Goal: Task Accomplishment & Management: Use online tool/utility

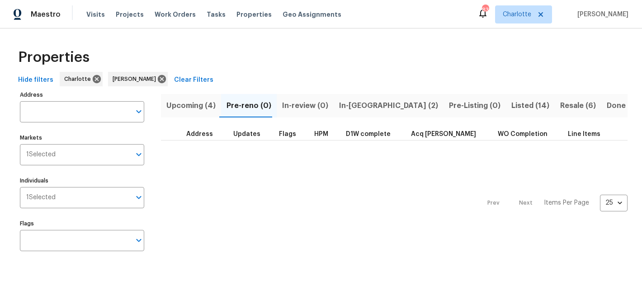
click at [181, 105] on span "Upcoming (4)" at bounding box center [190, 105] width 49 height 13
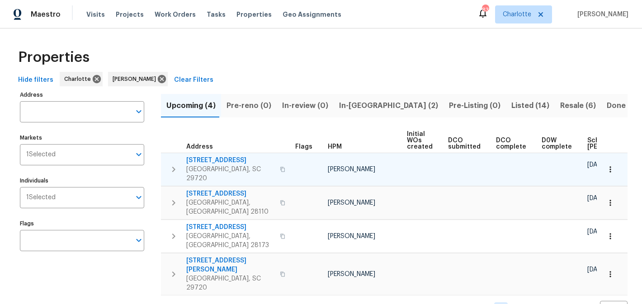
click at [213, 160] on span "4131 Doe Ridge Ln" at bounding box center [230, 160] width 88 height 9
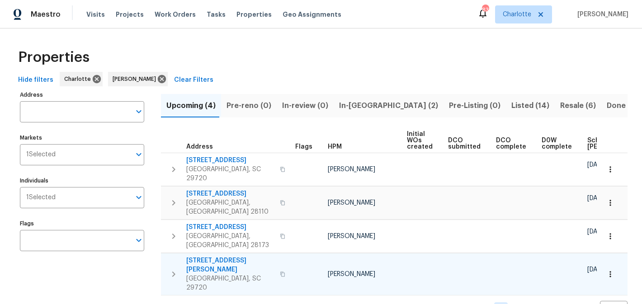
click at [212, 256] on span "2744 Lyndell Way" at bounding box center [230, 265] width 88 height 18
click at [353, 100] on span "In-reno (2)" at bounding box center [388, 105] width 99 height 13
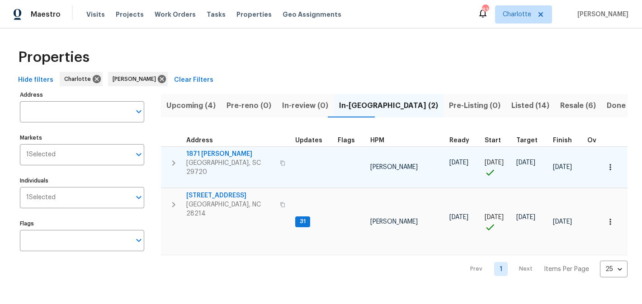
click at [202, 154] on span "1871 Tara Trl" at bounding box center [230, 154] width 88 height 9
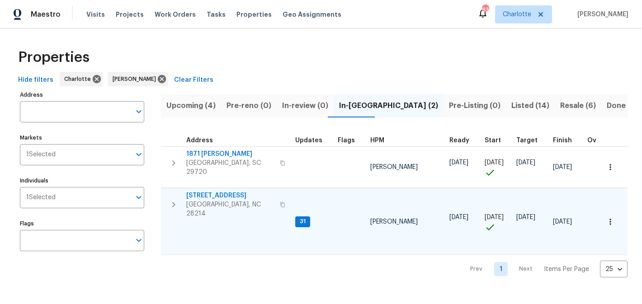
click at [205, 194] on span "505 Old Vine Ct" at bounding box center [230, 195] width 88 height 9
click at [206, 191] on span "505 Old Vine Ct" at bounding box center [230, 195] width 88 height 9
click at [203, 191] on span "505 Old Vine Ct" at bounding box center [230, 195] width 88 height 9
click at [208, 191] on span "505 Old Vine Ct" at bounding box center [230, 195] width 88 height 9
click at [511, 104] on span "Listed (14)" at bounding box center [530, 105] width 38 height 13
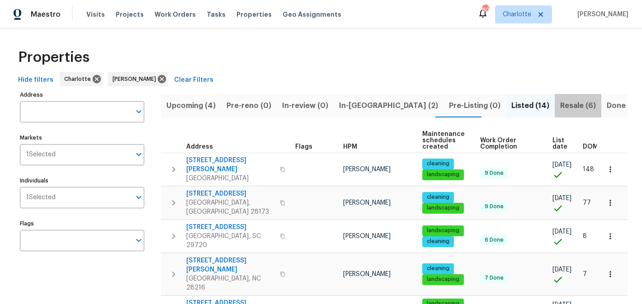
click at [560, 108] on span "Resale (6)" at bounding box center [578, 105] width 36 height 13
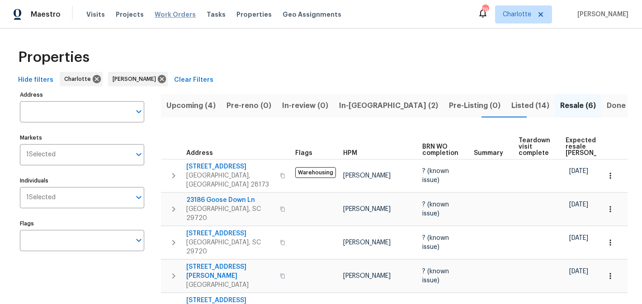
click at [163, 12] on span "Work Orders" at bounding box center [175, 14] width 41 height 9
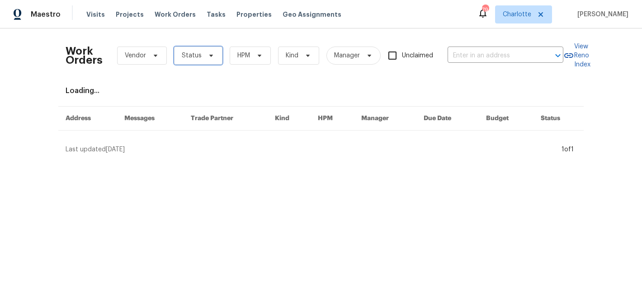
click at [207, 58] on icon at bounding box center [210, 55] width 7 height 7
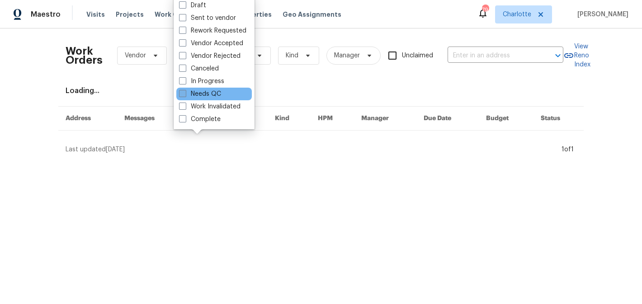
click at [205, 90] on label "Needs QC" at bounding box center [200, 93] width 42 height 9
click at [185, 90] on input "Needs QC" at bounding box center [182, 92] width 6 height 6
checkbox input "true"
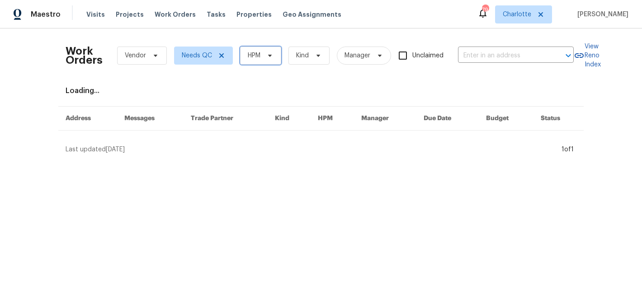
click at [258, 61] on span "HPM" at bounding box center [260, 56] width 41 height 18
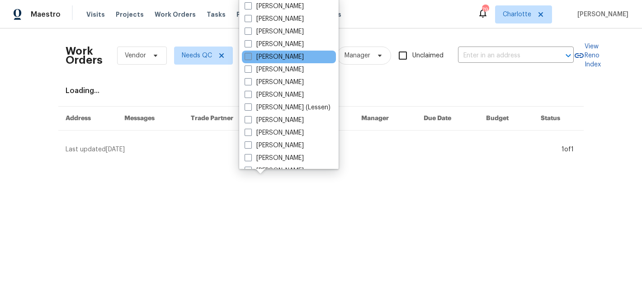
scroll to position [112, 0]
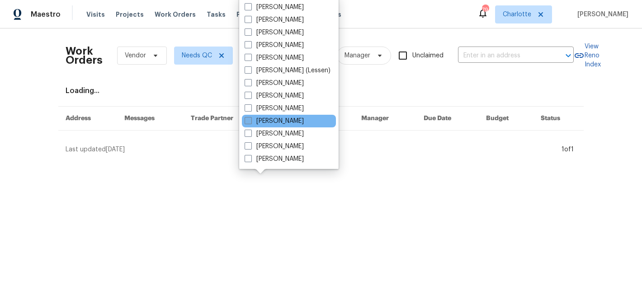
click at [272, 122] on label "[PERSON_NAME]" at bounding box center [274, 121] width 59 height 9
click at [250, 122] on input "[PERSON_NAME]" at bounding box center [248, 120] width 6 height 6
checkbox input "true"
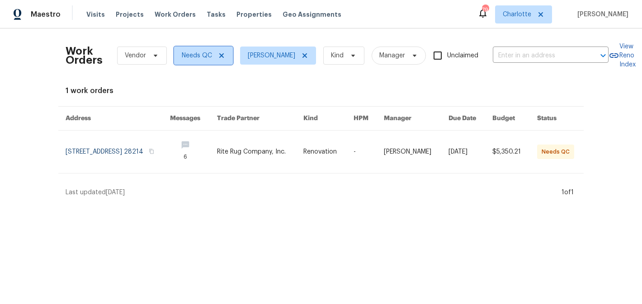
click at [221, 55] on icon at bounding box center [221, 55] width 5 height 5
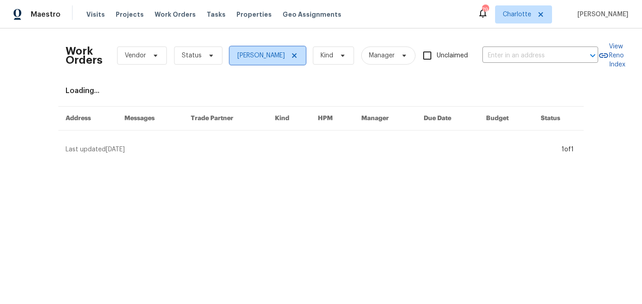
click at [297, 55] on icon at bounding box center [294, 55] width 5 height 5
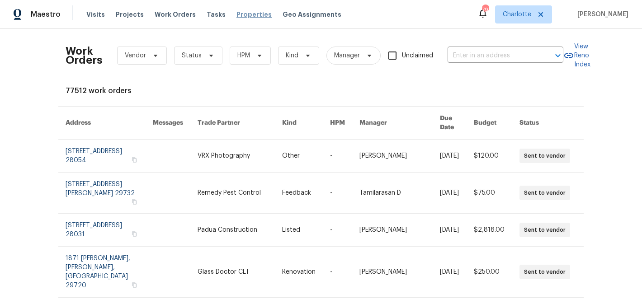
click at [236, 12] on span "Properties" at bounding box center [253, 14] width 35 height 9
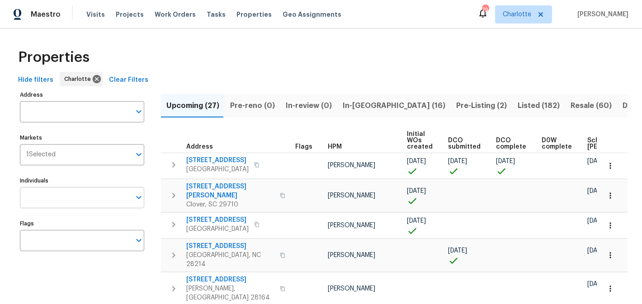
click at [63, 206] on input "Individuals" at bounding box center [75, 197] width 111 height 21
type input "matthew"
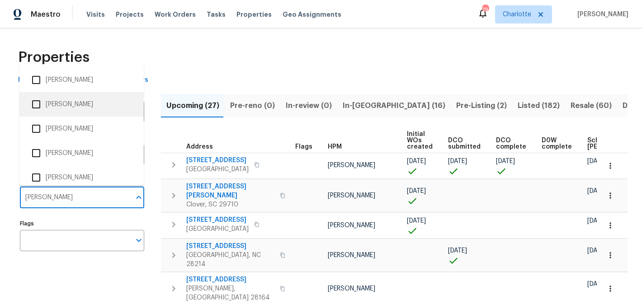
click at [80, 107] on li "[PERSON_NAME]" at bounding box center [82, 104] width 110 height 19
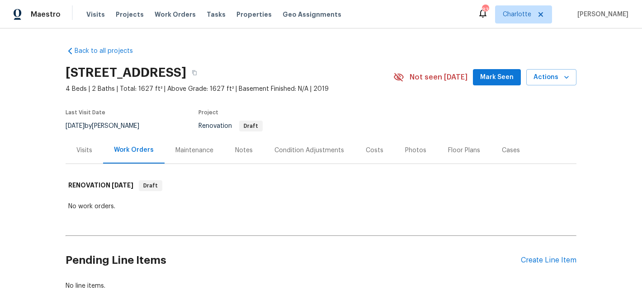
click at [499, 71] on button "Mark Seen" at bounding box center [497, 77] width 48 height 17
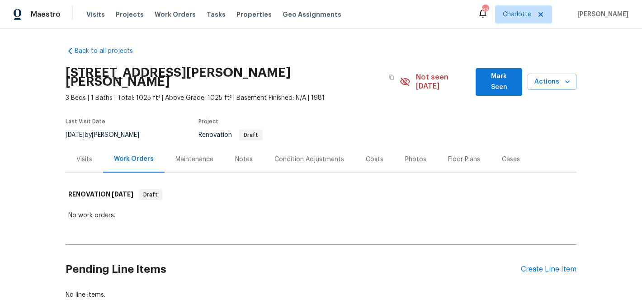
click at [485, 75] on span "Mark Seen" at bounding box center [499, 82] width 32 height 22
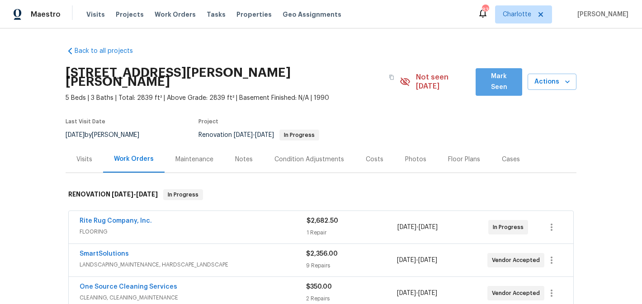
click at [487, 83] on span "Mark Seen" at bounding box center [499, 82] width 32 height 22
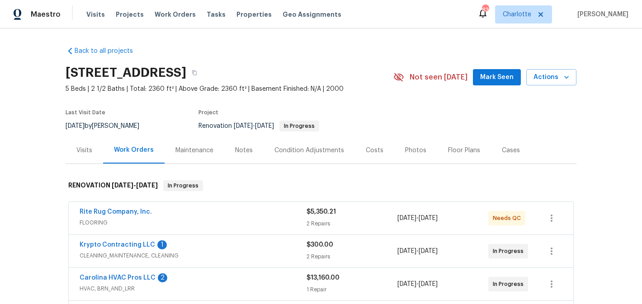
click at [487, 82] on span "Mark Seen" at bounding box center [496, 77] width 33 height 11
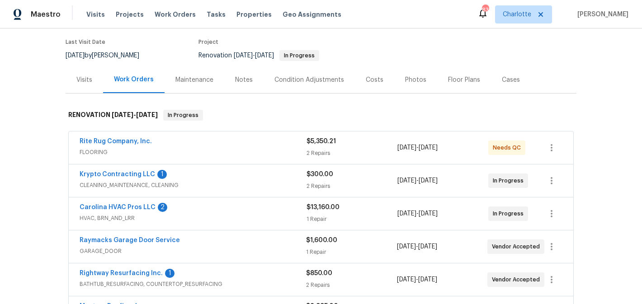
scroll to position [82, 0]
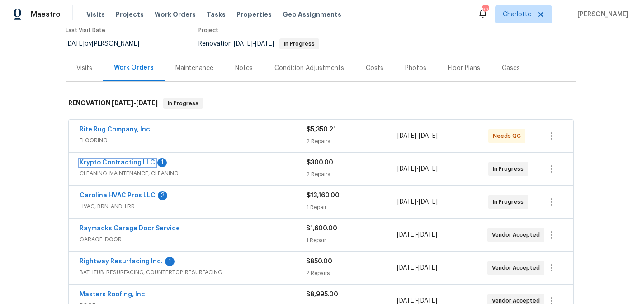
click at [123, 164] on link "Krypto Contracting LLC" at bounding box center [117, 163] width 75 height 6
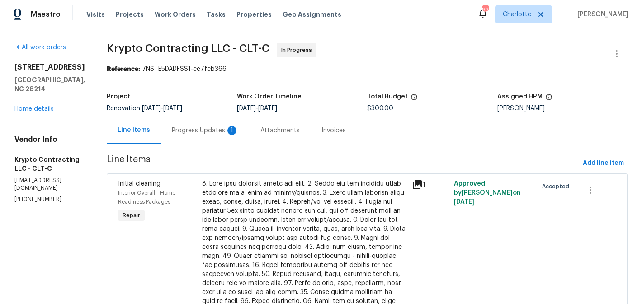
click at [193, 128] on div "Progress Updates 1" at bounding box center [205, 130] width 67 height 9
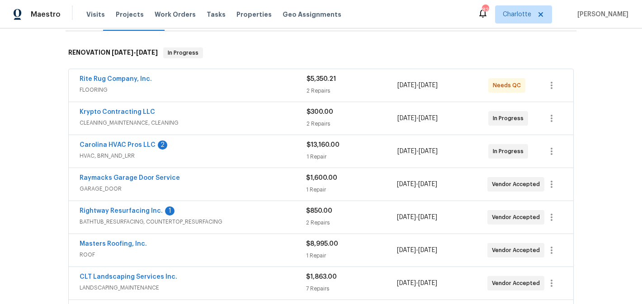
scroll to position [152, 0]
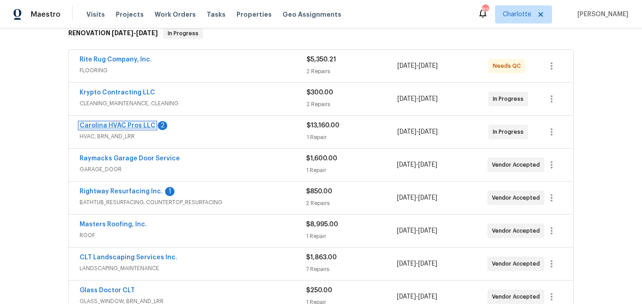
click at [120, 126] on link "Carolina HVAC Pros LLC" at bounding box center [118, 125] width 76 height 6
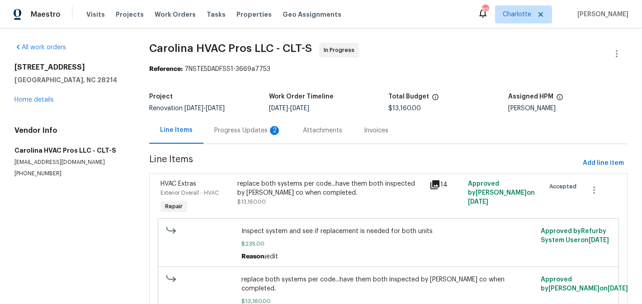
click at [255, 132] on div "Progress Updates 2" at bounding box center [247, 130] width 67 height 9
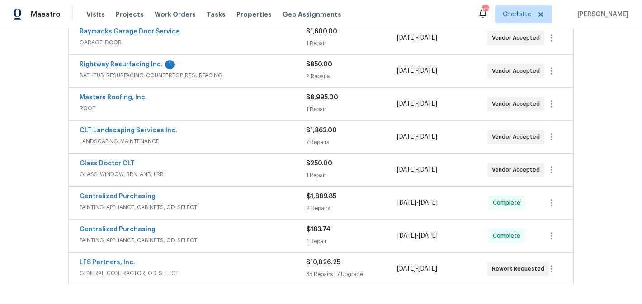
scroll to position [298, 0]
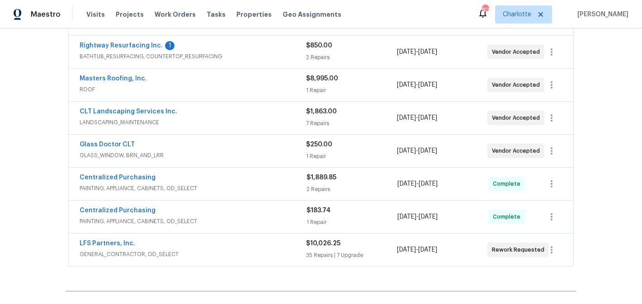
click at [118, 49] on span "Rightway Resurfacing Inc." at bounding box center [121, 45] width 83 height 9
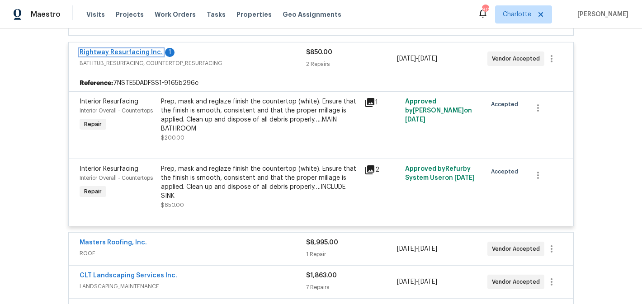
click at [126, 54] on link "Rightway Resurfacing Inc." at bounding box center [121, 52] width 83 height 6
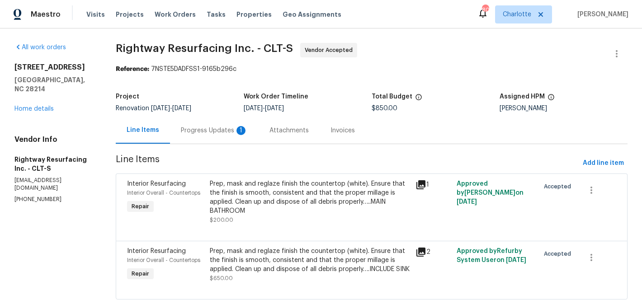
click at [226, 137] on div "Progress Updates 1" at bounding box center [214, 130] width 89 height 27
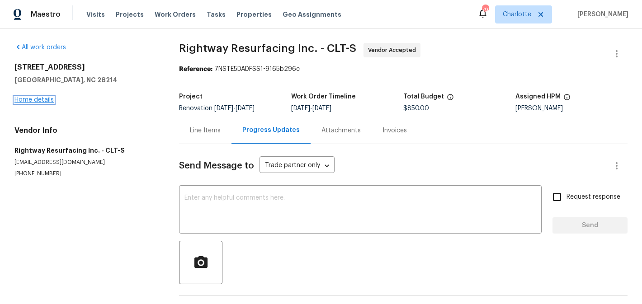
click at [45, 97] on link "Home details" at bounding box center [33, 100] width 39 height 6
